Goal: Information Seeking & Learning: Learn about a topic

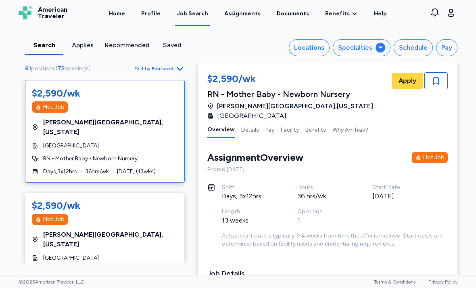
scroll to position [1807, 0]
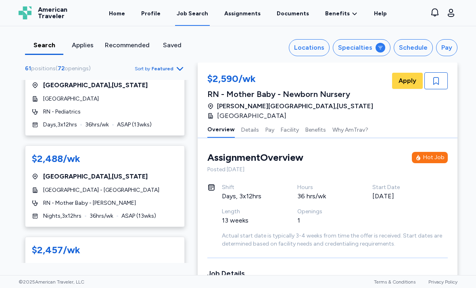
click at [178, 68] on icon "button" at bounding box center [180, 69] width 10 height 10
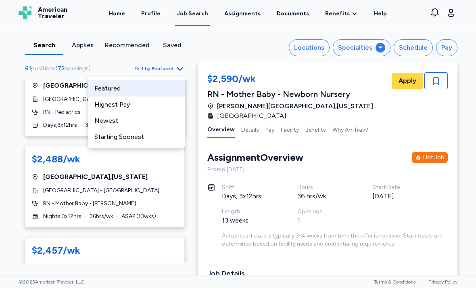
scroll to position [1022, 0]
click at [143, 107] on div "Highest Pay" at bounding box center [136, 105] width 97 height 16
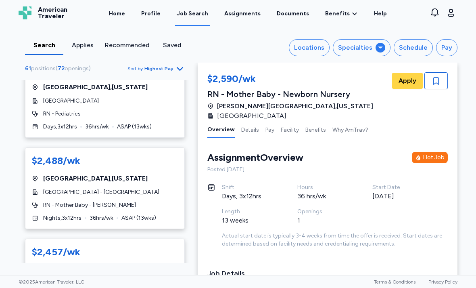
scroll to position [925, 0]
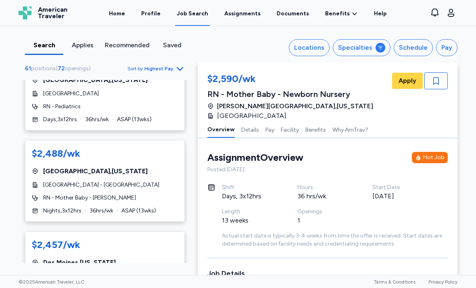
click at [173, 194] on div "RN - Mother Baby - [PERSON_NAME]" at bounding box center [105, 198] width 146 height 8
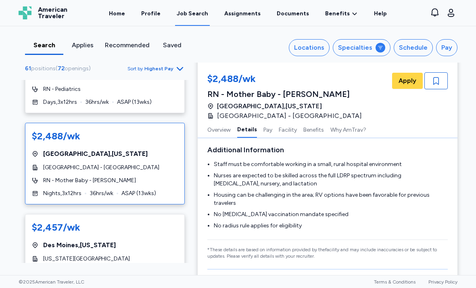
scroll to position [959, 0]
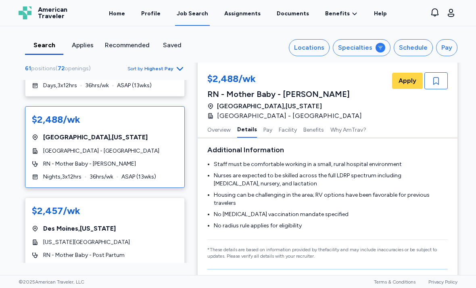
click at [171, 251] on div "RN - Mother Baby - Post Partum" at bounding box center [105, 255] width 146 height 8
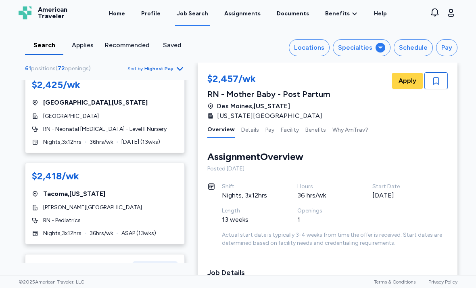
scroll to position [1268, 0]
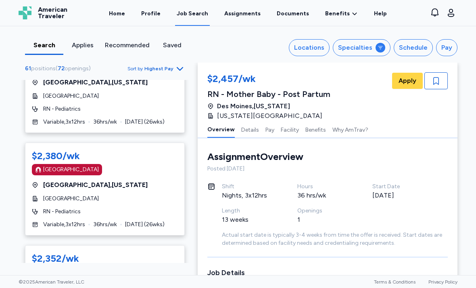
click at [383, 44] on icon at bounding box center [381, 47] width 6 height 6
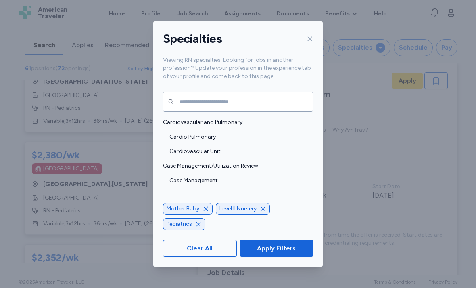
click at [200, 227] on icon "button" at bounding box center [198, 224] width 6 height 6
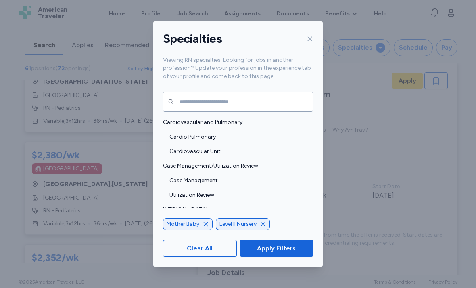
click at [275, 253] on span "Apply Filters" at bounding box center [276, 248] width 39 height 10
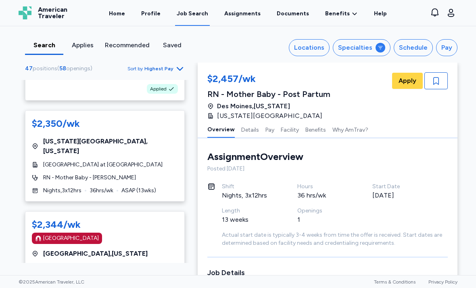
scroll to position [1435, 0]
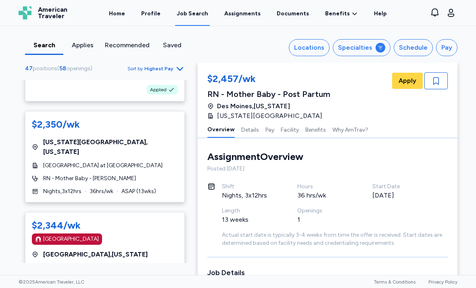
click at [167, 277] on div "RN - Mother Baby - Post Partum" at bounding box center [105, 281] width 146 height 8
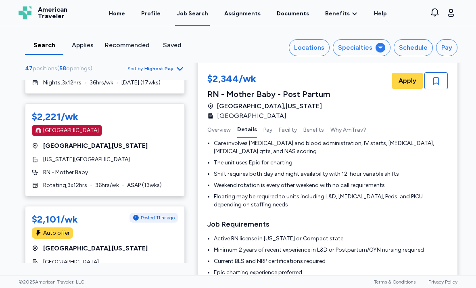
scroll to position [1763, 0]
